Goal: Transaction & Acquisition: Book appointment/travel/reservation

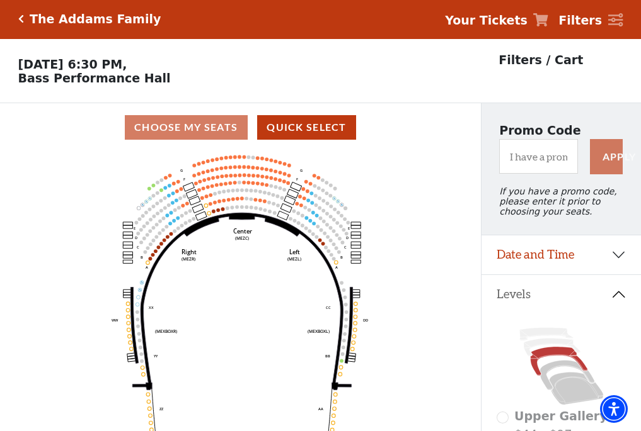
scroll to position [59, 0]
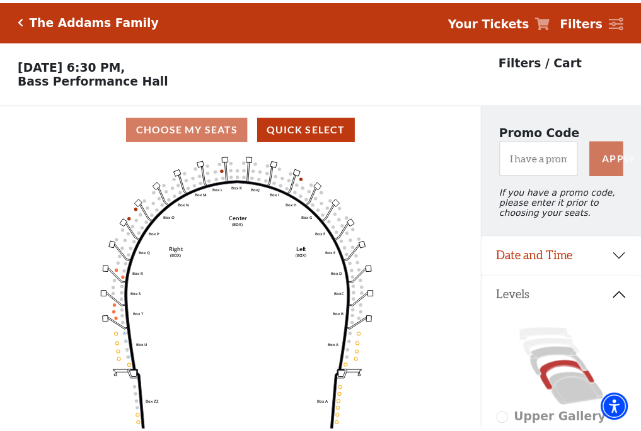
scroll to position [59, 0]
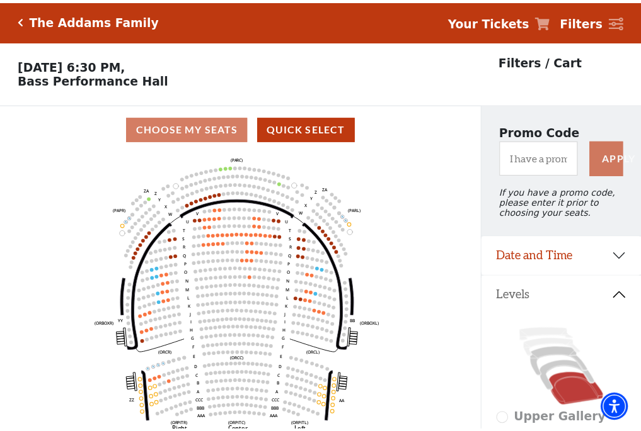
scroll to position [59, 0]
